Goal: Check status: Check status

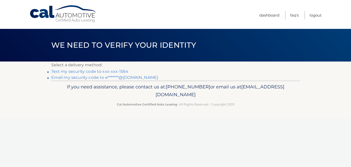
click at [112, 72] on link "Text my security code to xxx-xxx-1564" at bounding box center [89, 71] width 77 height 5
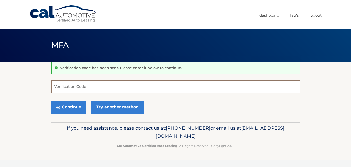
click at [140, 87] on input "Verification Code" at bounding box center [175, 86] width 249 height 13
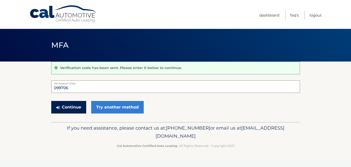
type input "099706"
click at [80, 103] on button "Continue" at bounding box center [68, 107] width 35 height 13
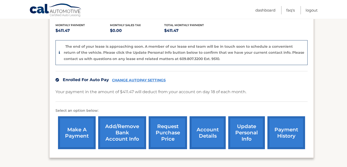
scroll to position [121, 0]
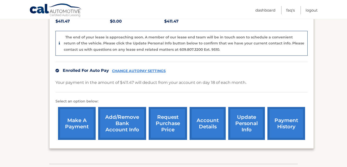
click at [207, 114] on link "account details" at bounding box center [208, 123] width 36 height 33
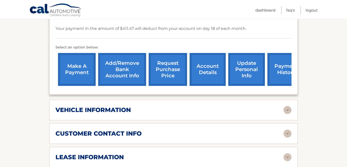
scroll to position [170, 0]
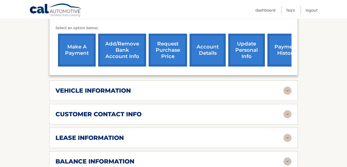
click at [224, 88] on div "vehicle information vehicle Year [DATE] vehicle make Subaru vehicle model Cross…" at bounding box center [173, 90] width 249 height 21
click at [212, 137] on div "lease information Contract Start Date [DATE] Term 39 Maturity Date [DATE] Start…" at bounding box center [173, 138] width 249 height 21
click at [287, 134] on img at bounding box center [287, 138] width 8 height 8
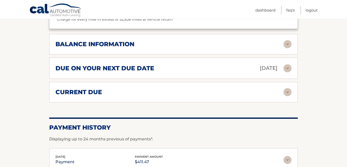
scroll to position [378, 0]
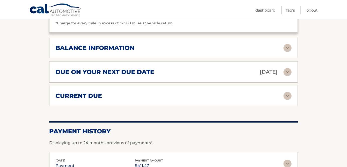
click at [285, 44] on img at bounding box center [287, 48] width 8 height 8
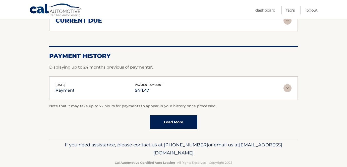
scroll to position [516, 0]
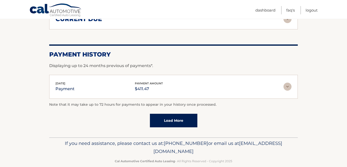
click at [176, 114] on link "Load More" at bounding box center [173, 121] width 47 height 14
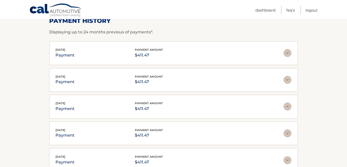
scroll to position [649, 0]
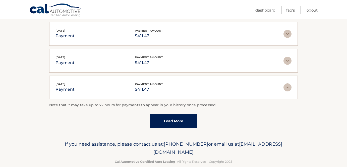
click at [183, 114] on link "Load More" at bounding box center [173, 121] width 47 height 14
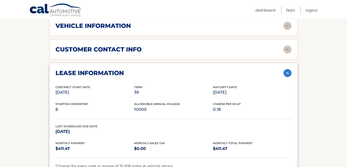
scroll to position [134, 0]
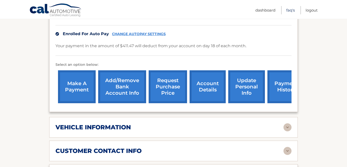
click at [288, 12] on link "FAQ's" at bounding box center [290, 10] width 9 height 8
